Goal: Information Seeking & Learning: Learn about a topic

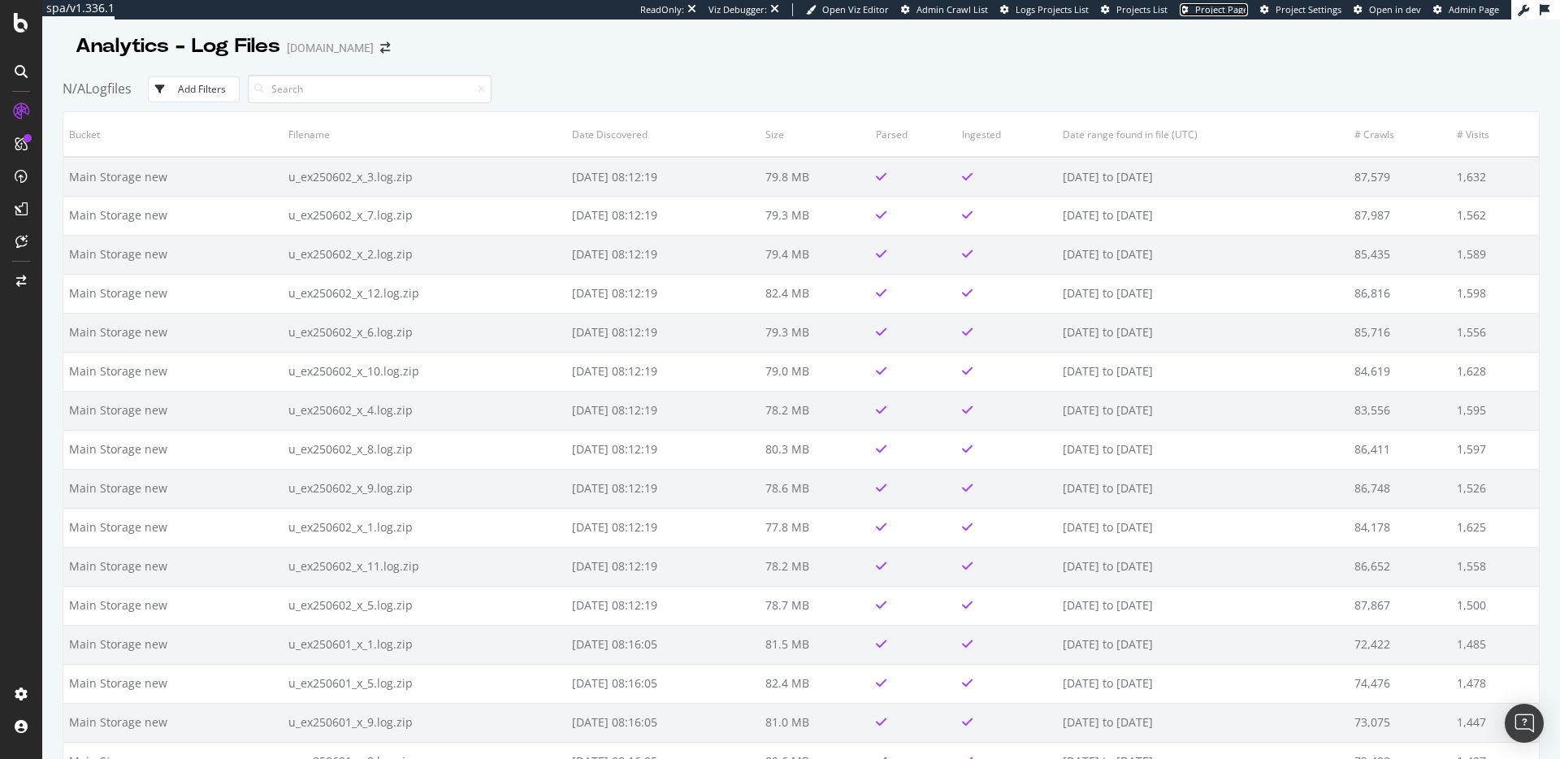
click at [1228, 11] on span "Project Page" at bounding box center [1221, 9] width 53 height 12
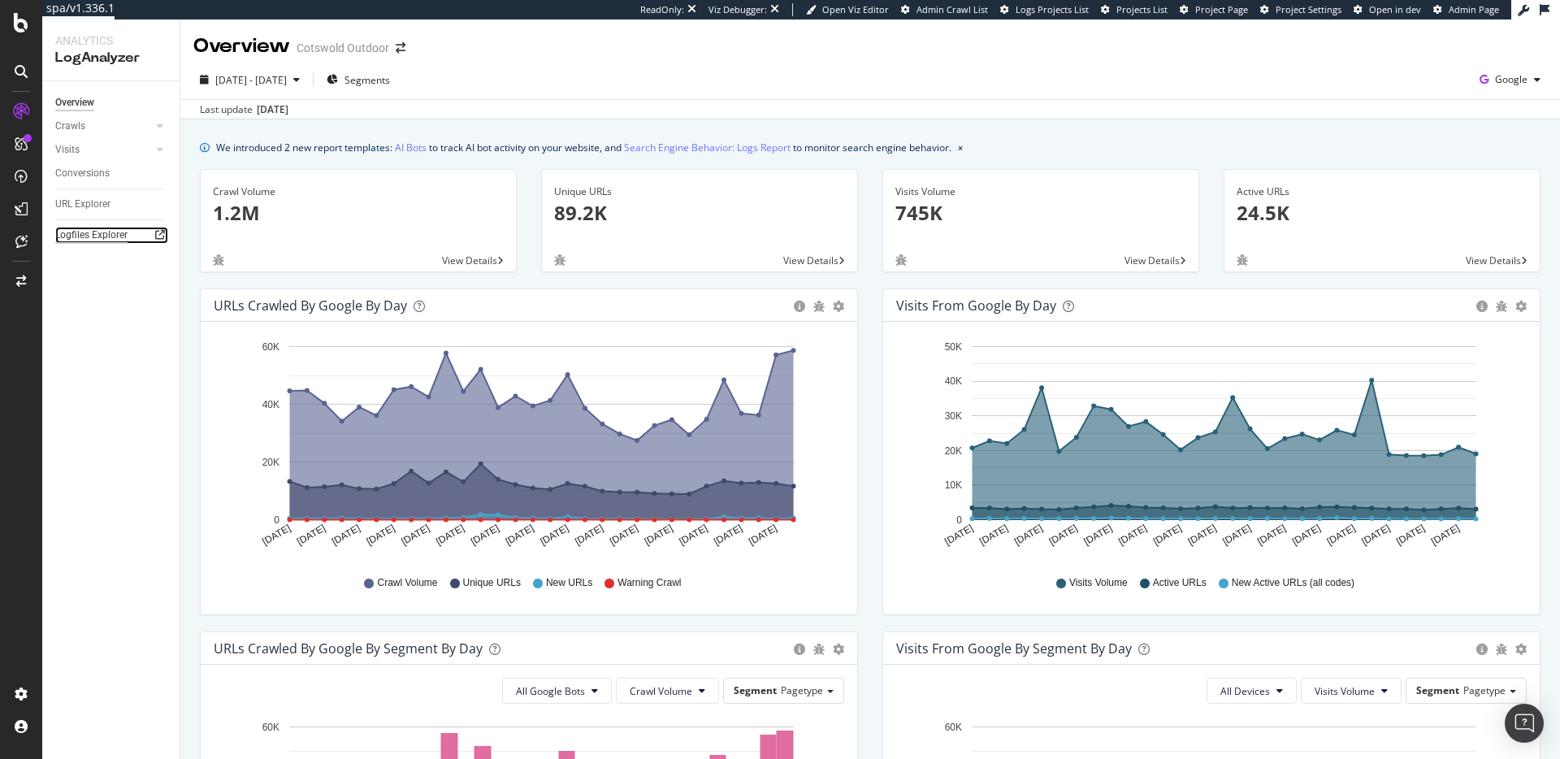
click at [89, 238] on div "Logfiles Explorer" at bounding box center [91, 235] width 72 height 17
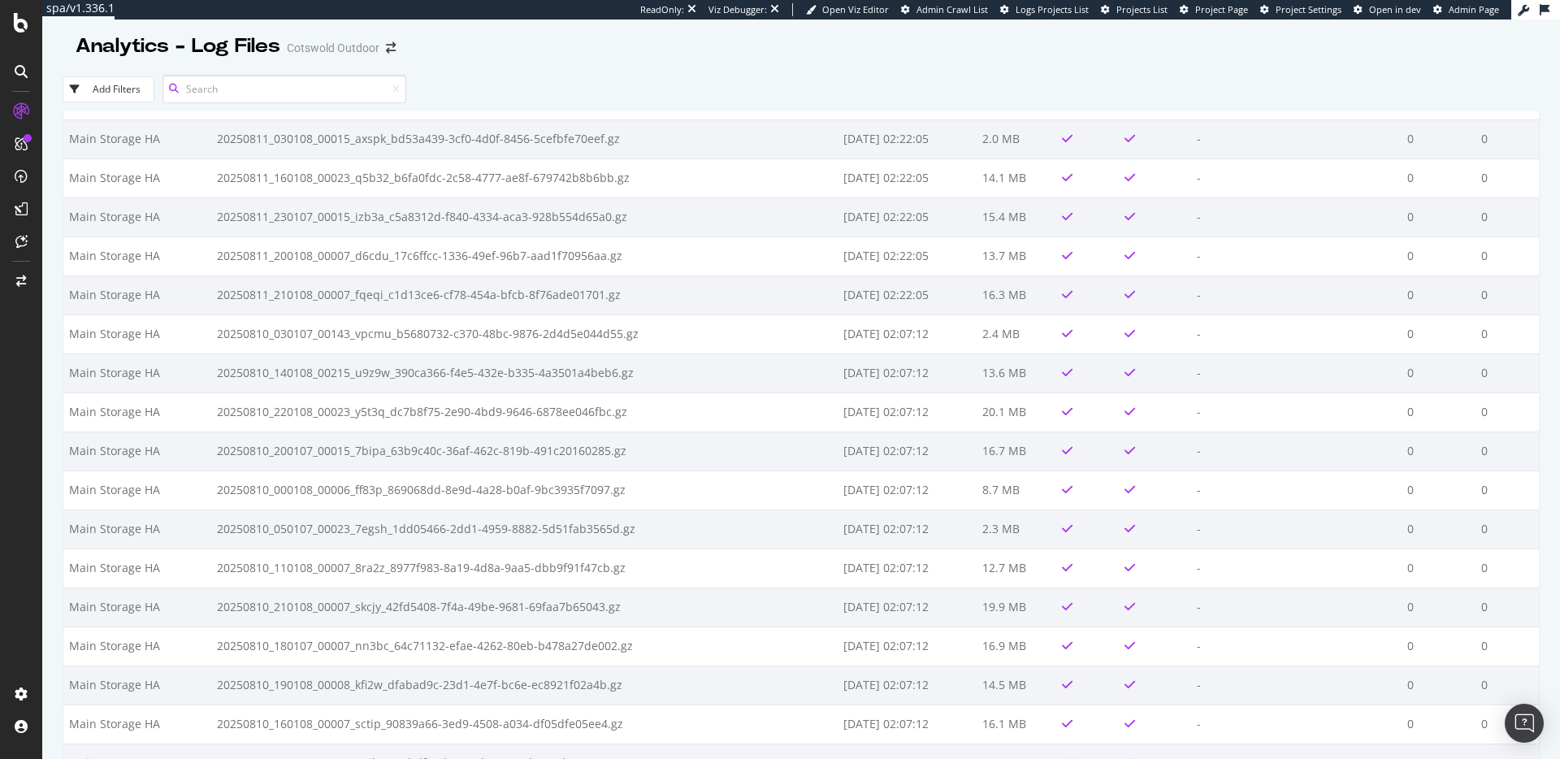
scroll to position [4993, 0]
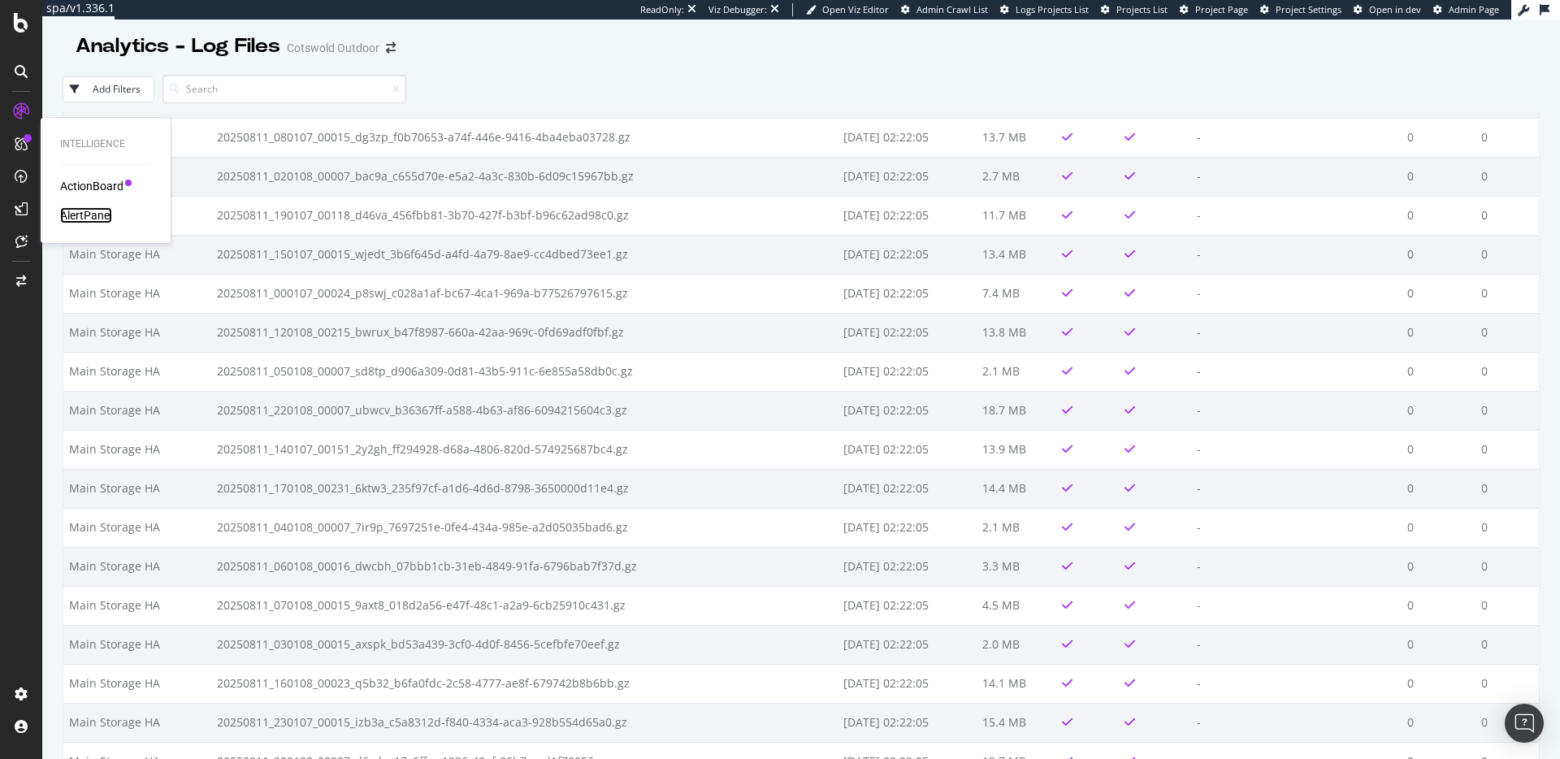
click at [74, 208] on div "AlertPanel" at bounding box center [86, 215] width 52 height 16
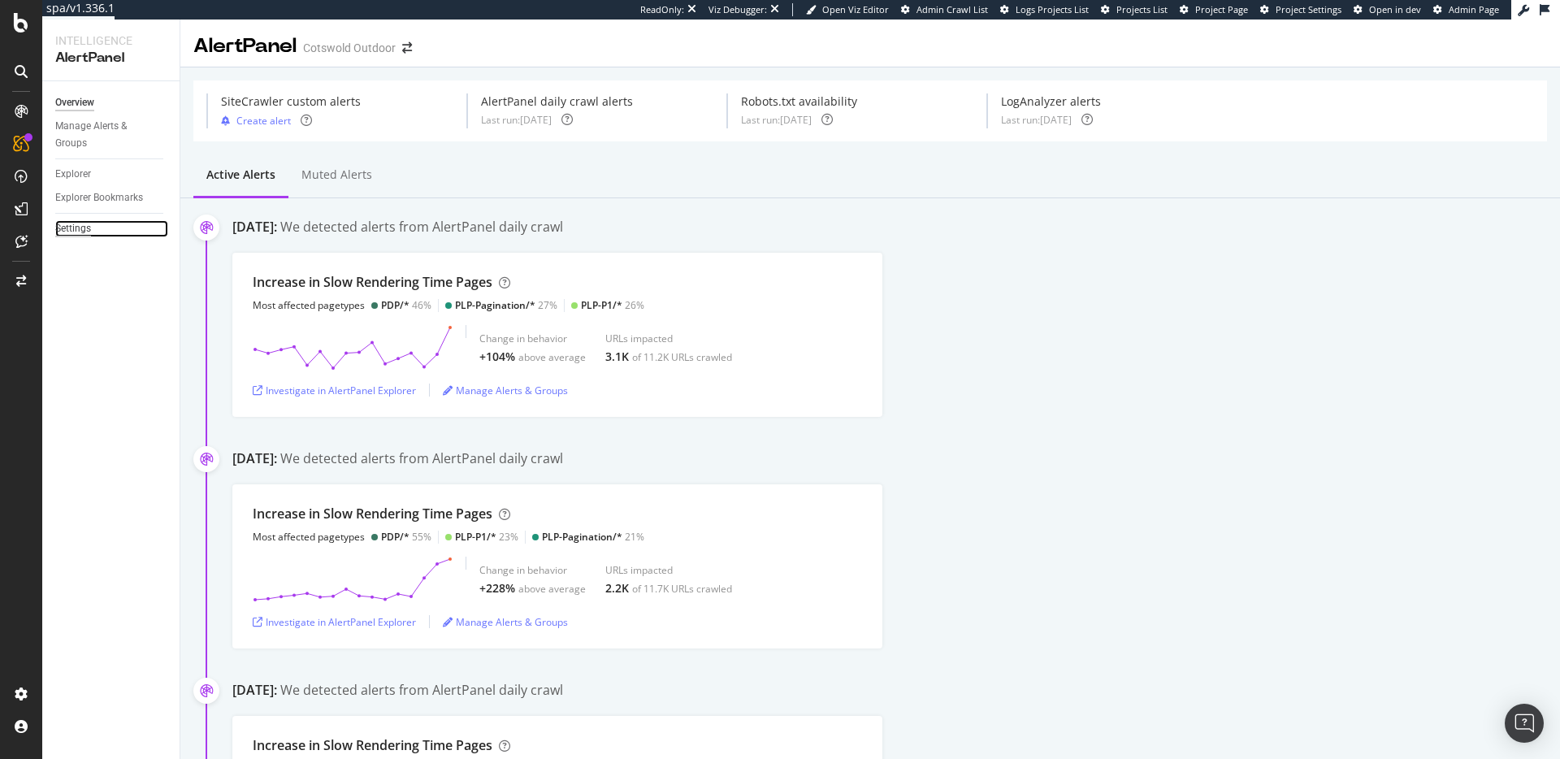
click at [85, 220] on div "Settings" at bounding box center [73, 228] width 36 height 17
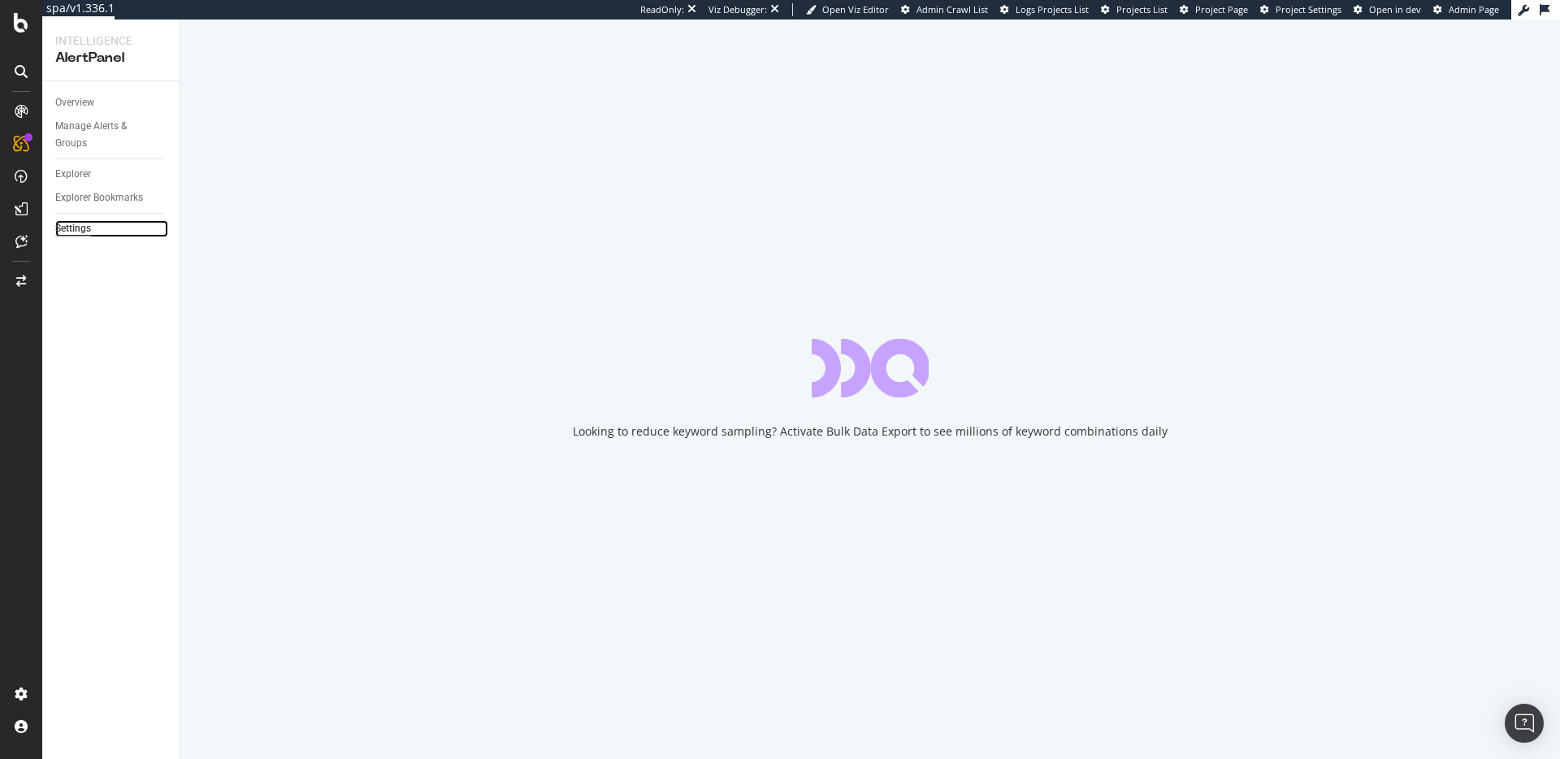
select select "03"
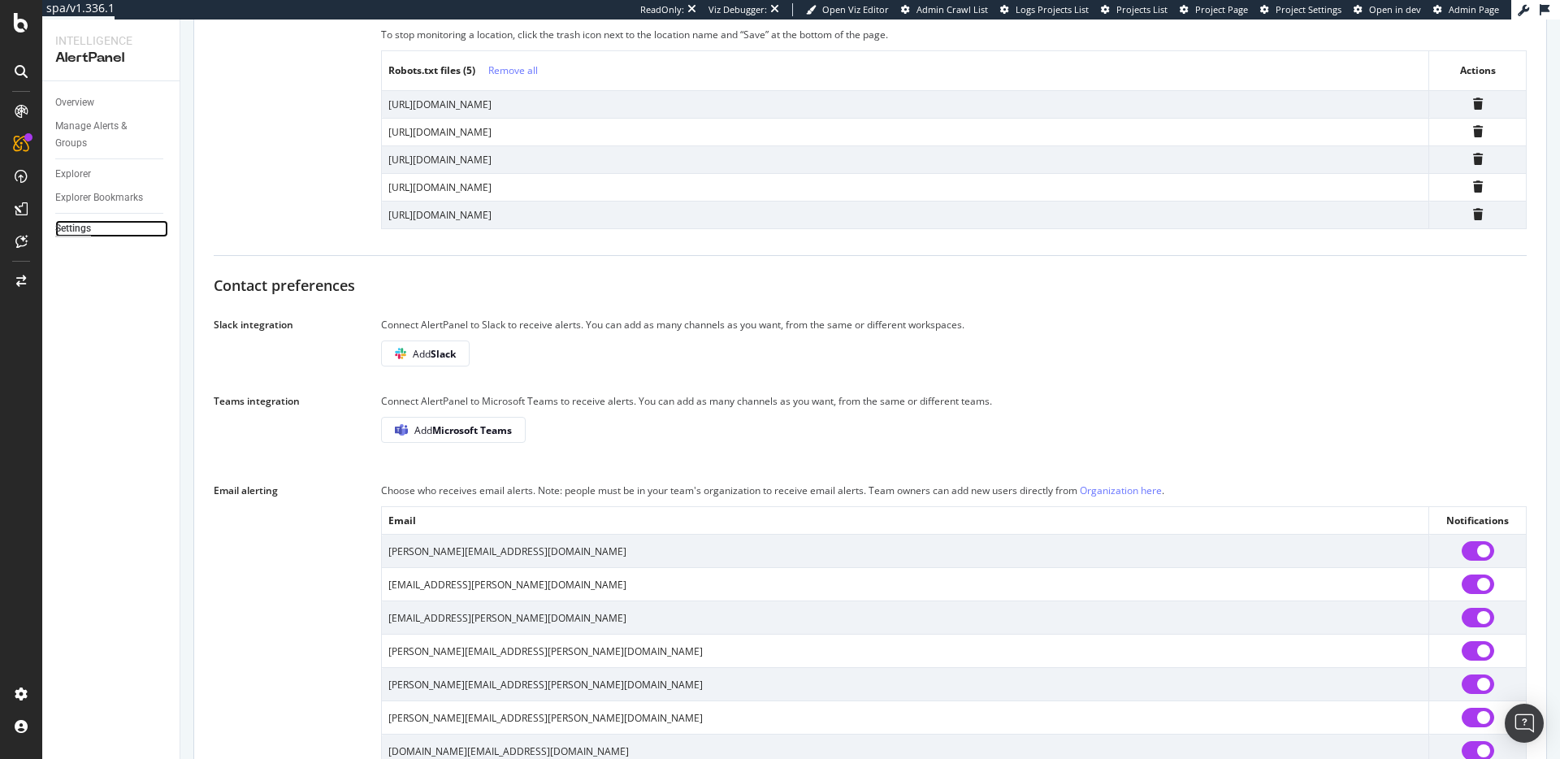
scroll to position [822, 0]
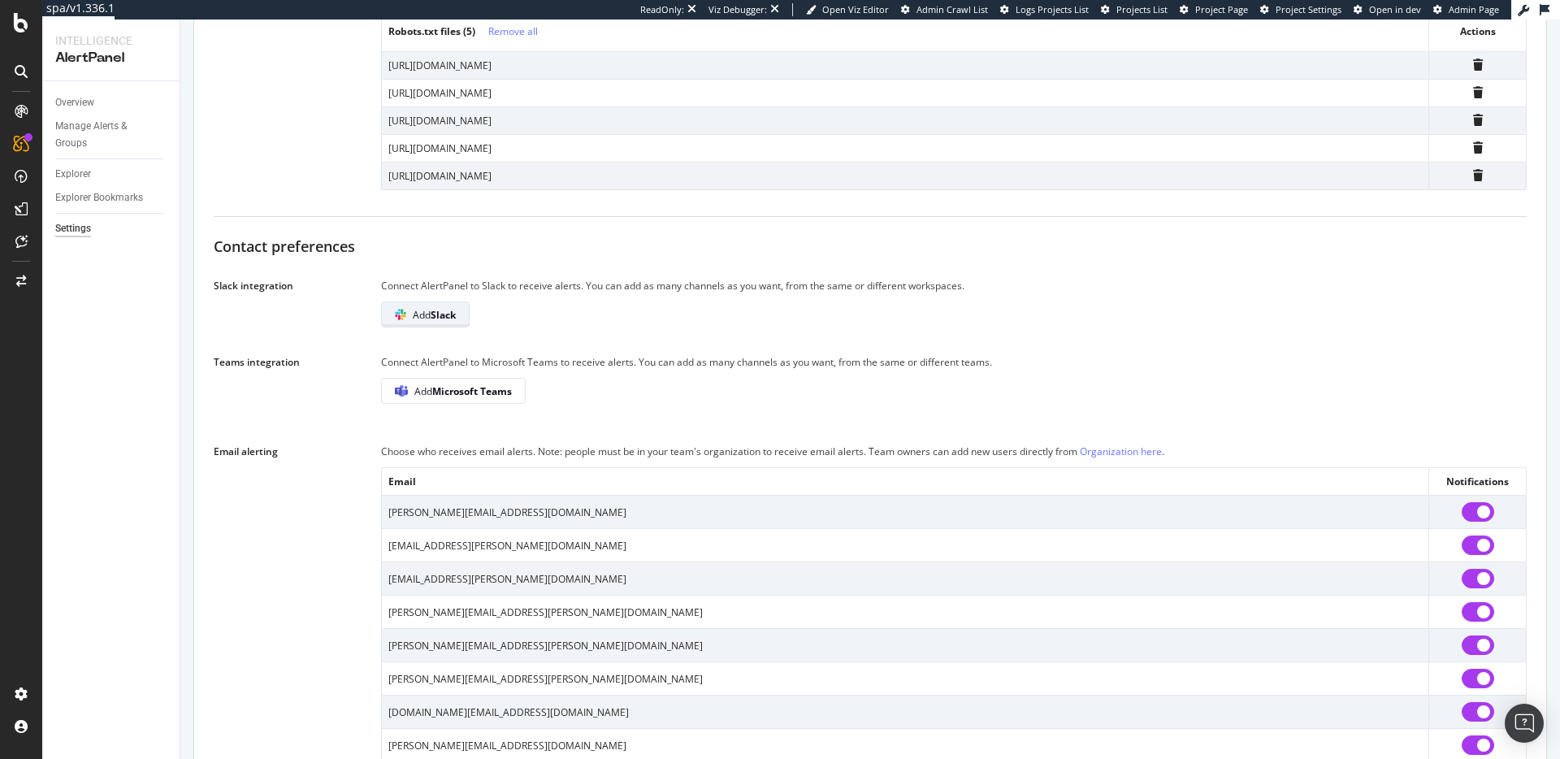
click at [441, 319] on b "Slack" at bounding box center [443, 315] width 25 height 14
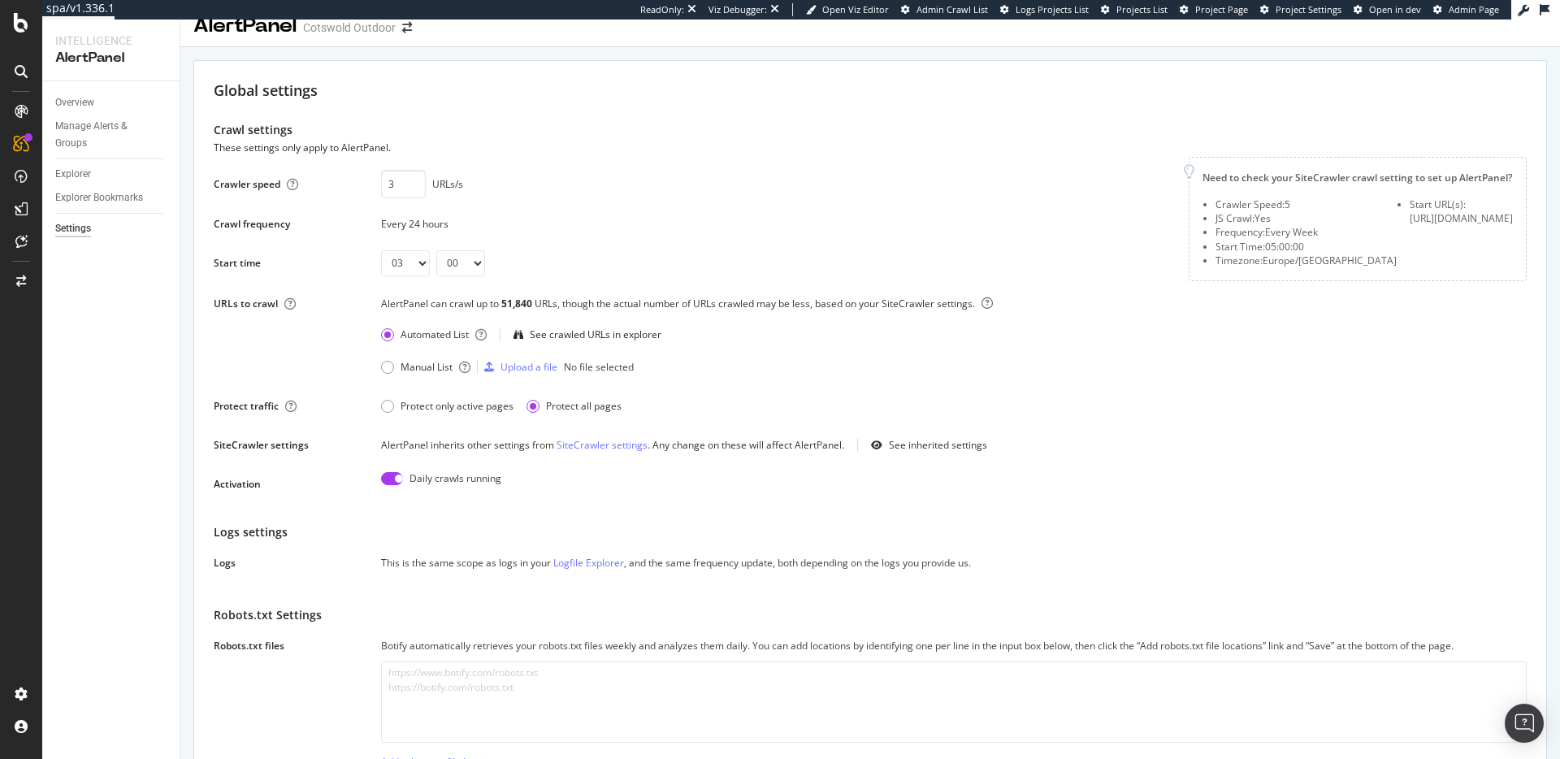
scroll to position [0, 0]
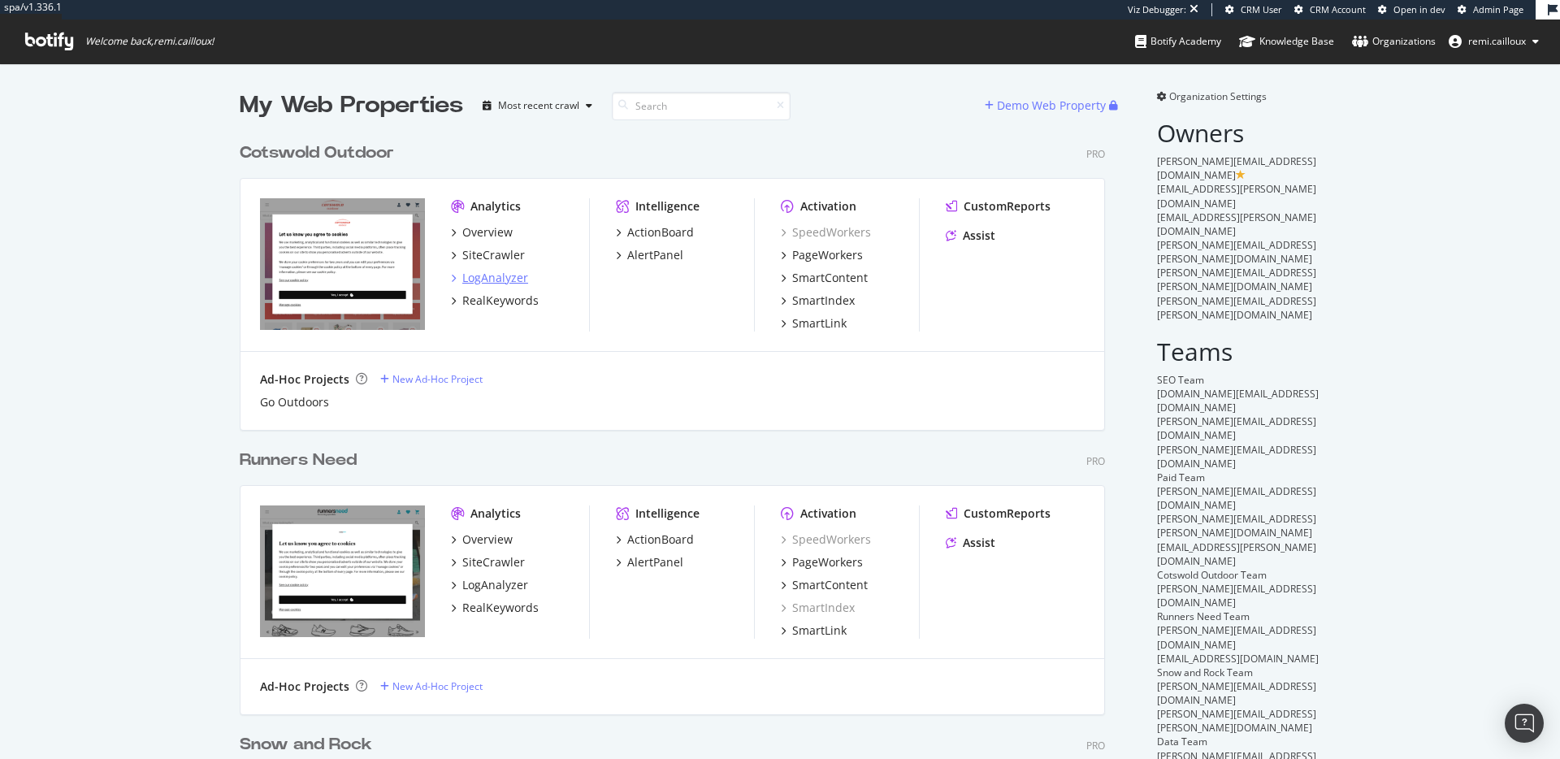
click at [500, 276] on div "LogAnalyzer" at bounding box center [495, 278] width 66 height 16
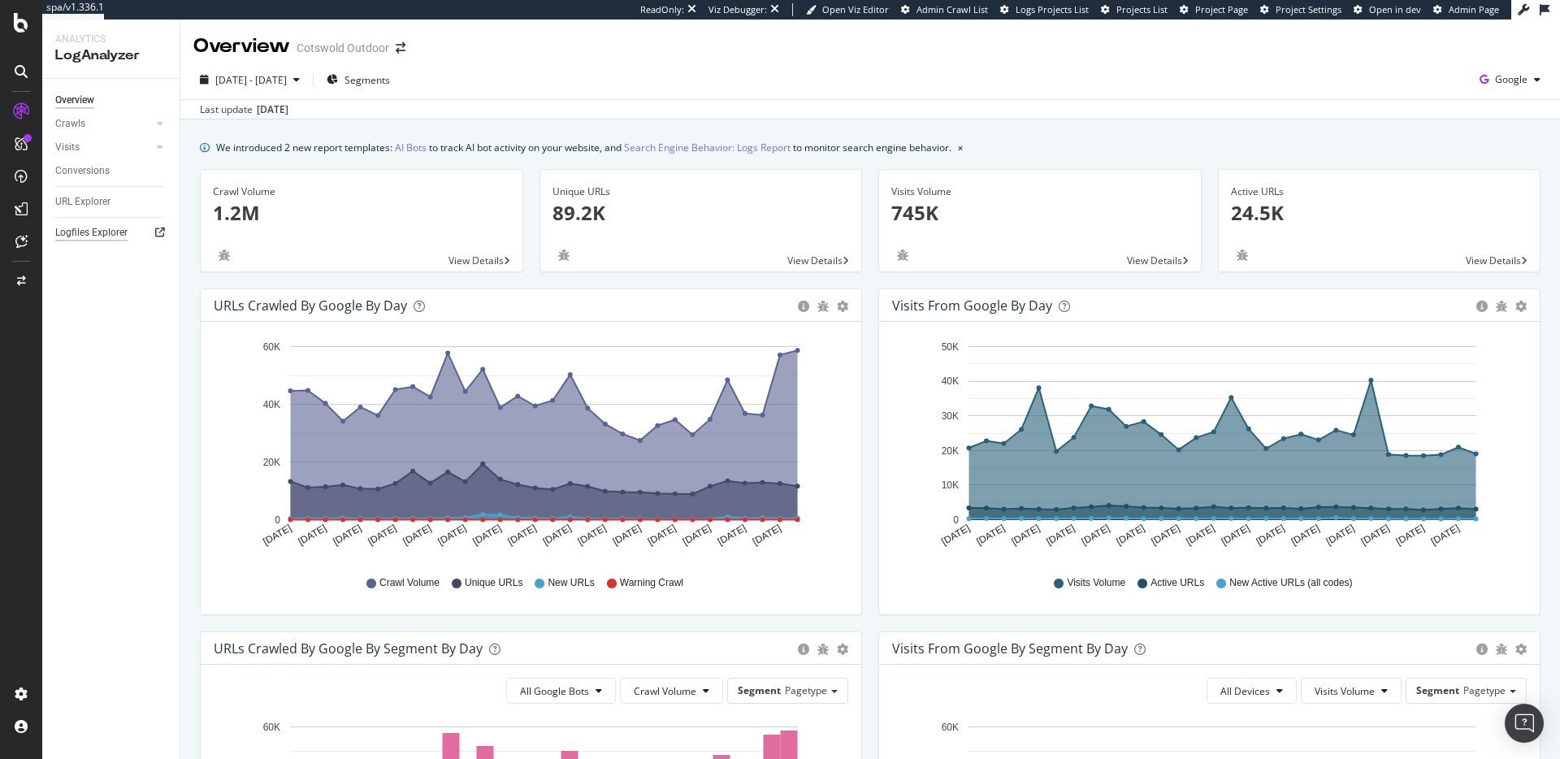
click at [100, 238] on div "Logfiles Explorer" at bounding box center [91, 232] width 72 height 17
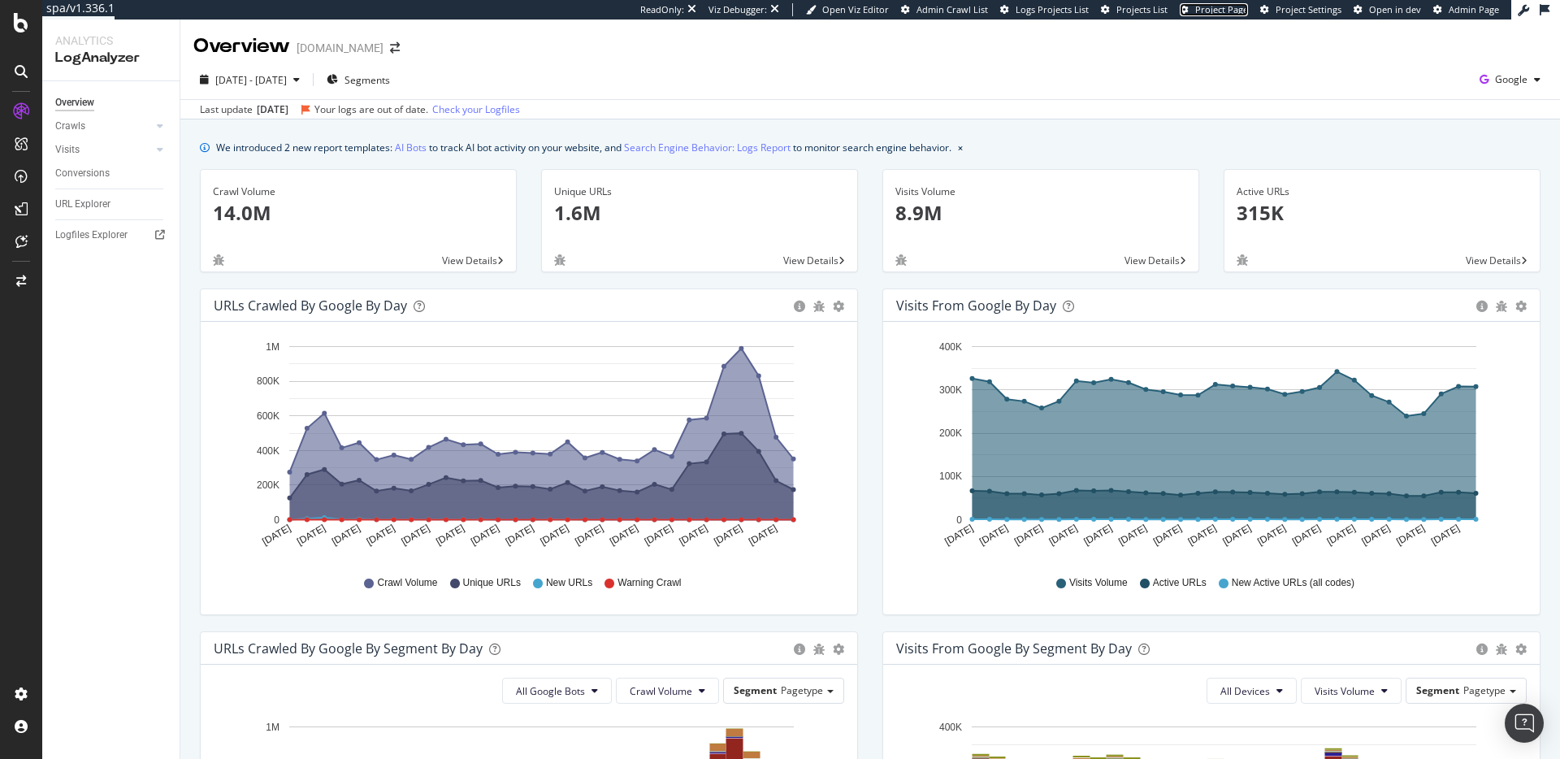
click at [1234, 11] on span "Project Page" at bounding box center [1221, 9] width 53 height 12
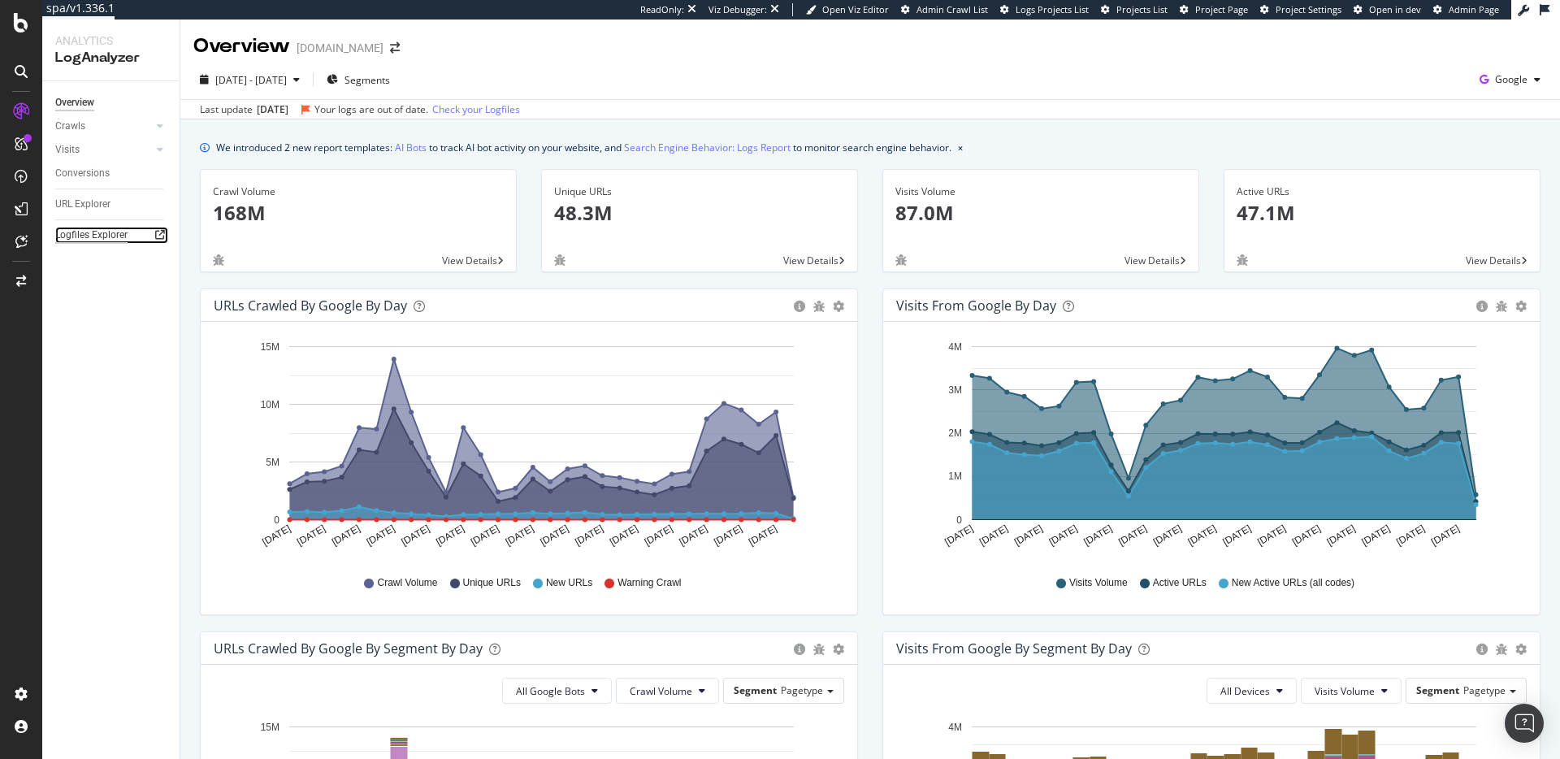
click at [98, 233] on div "Logfiles Explorer" at bounding box center [91, 235] width 72 height 17
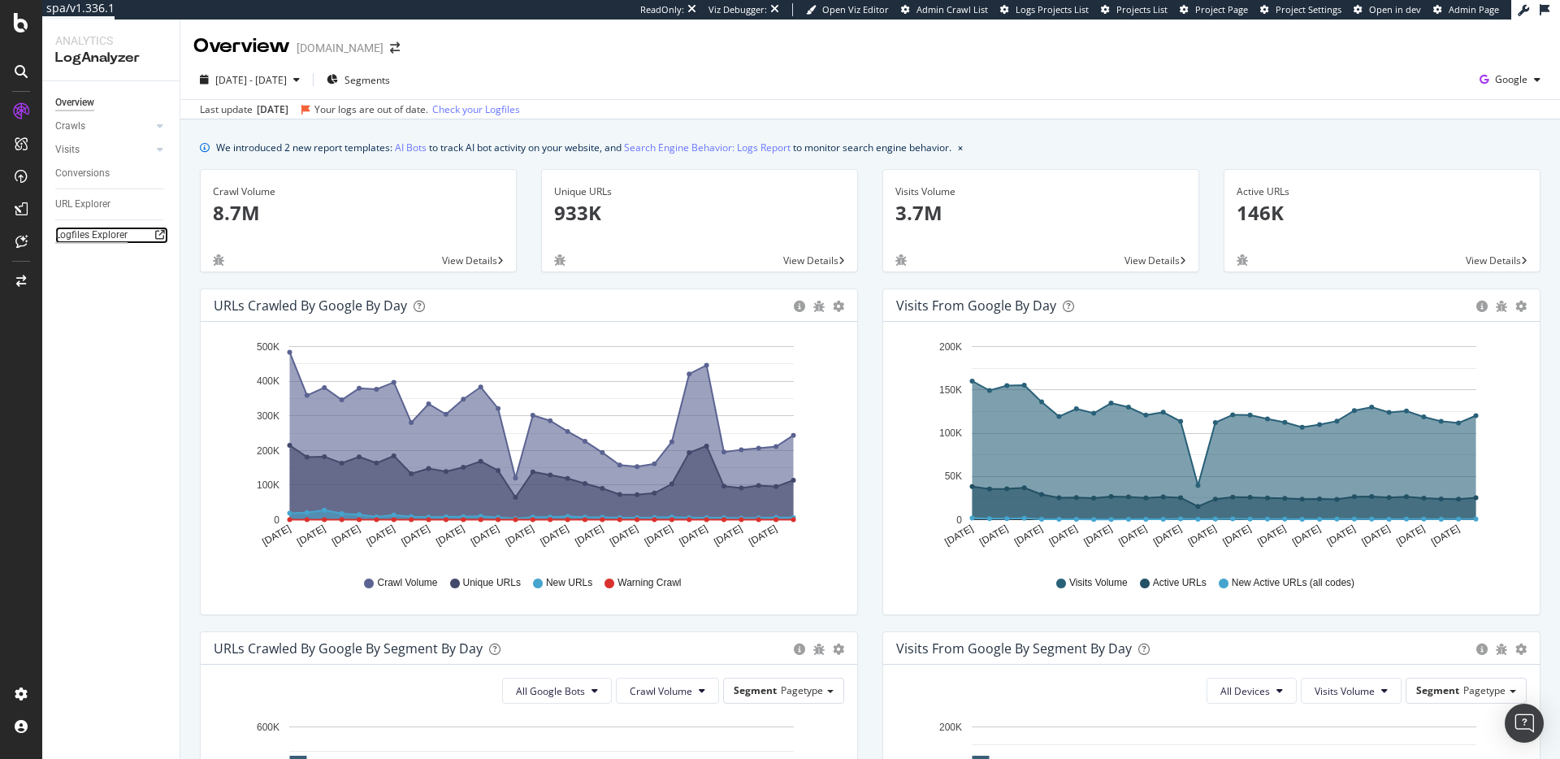
click at [101, 234] on div "Logfiles Explorer" at bounding box center [91, 235] width 72 height 17
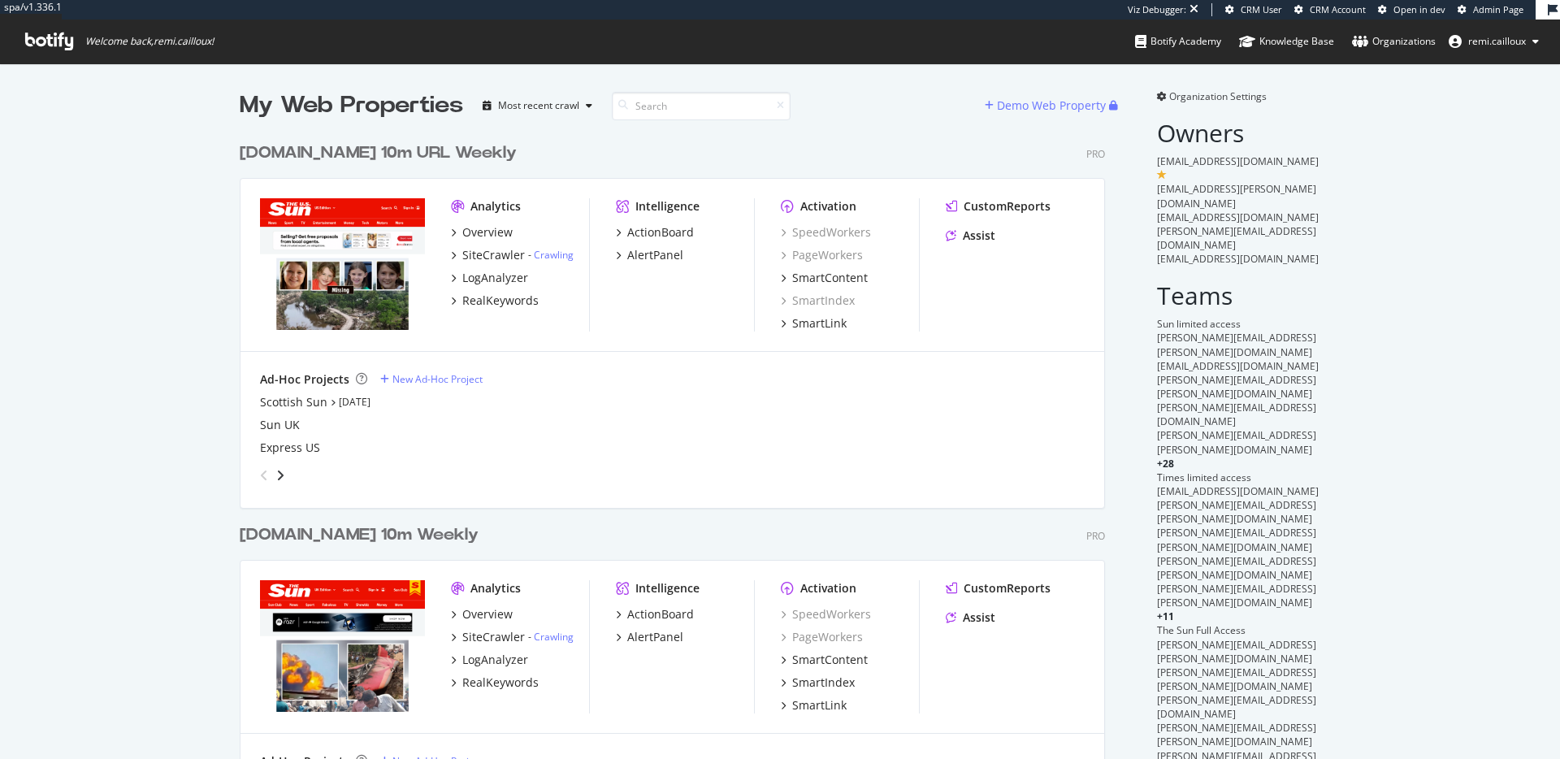
scroll to position [2950, 879]
